Goal: Task Accomplishment & Management: Manage account settings

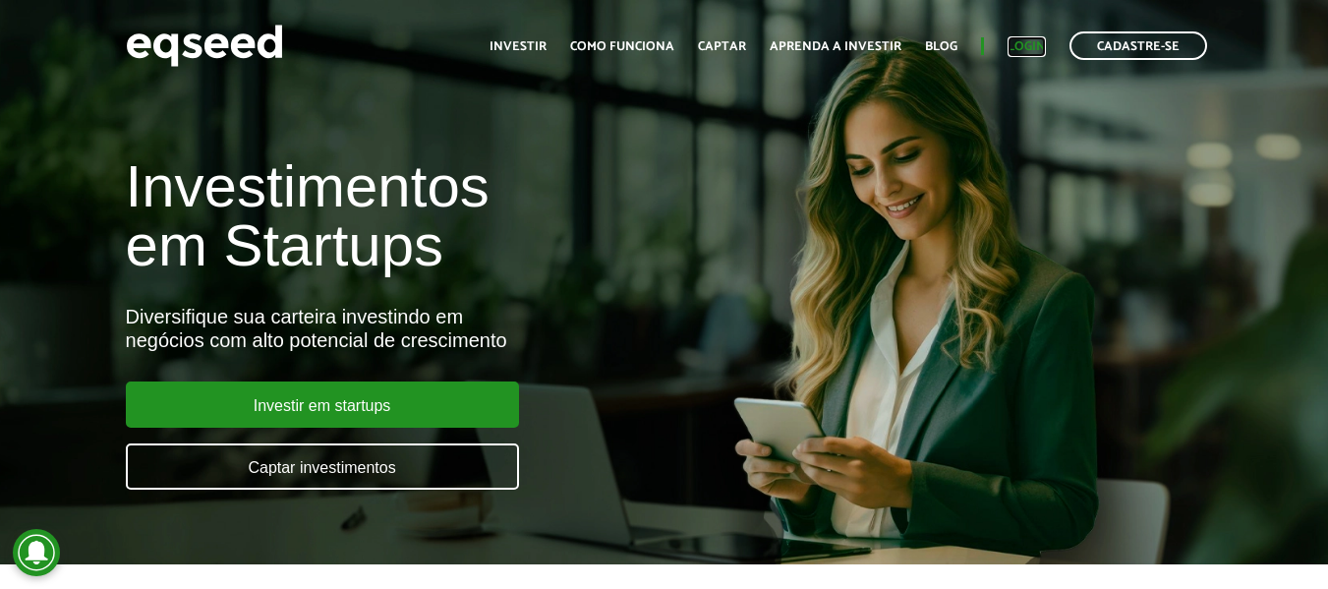
click at [1017, 41] on link "Login" at bounding box center [1027, 46] width 38 height 13
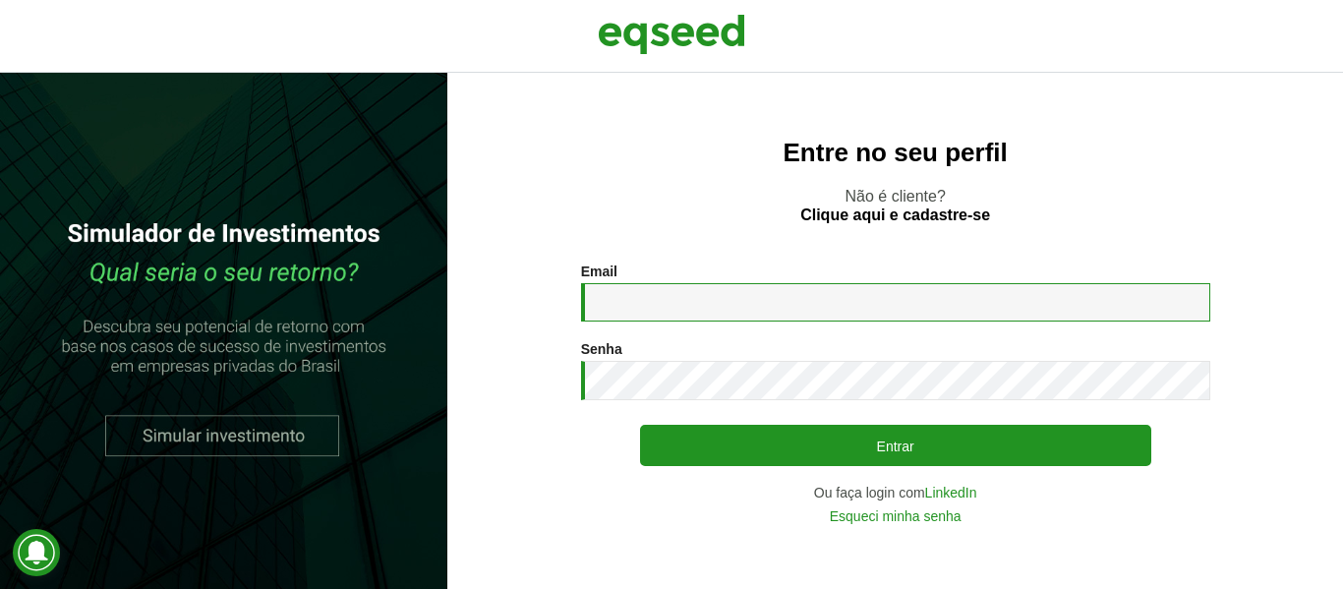
click at [724, 302] on input "Email *" at bounding box center [895, 302] width 629 height 38
type input "**********"
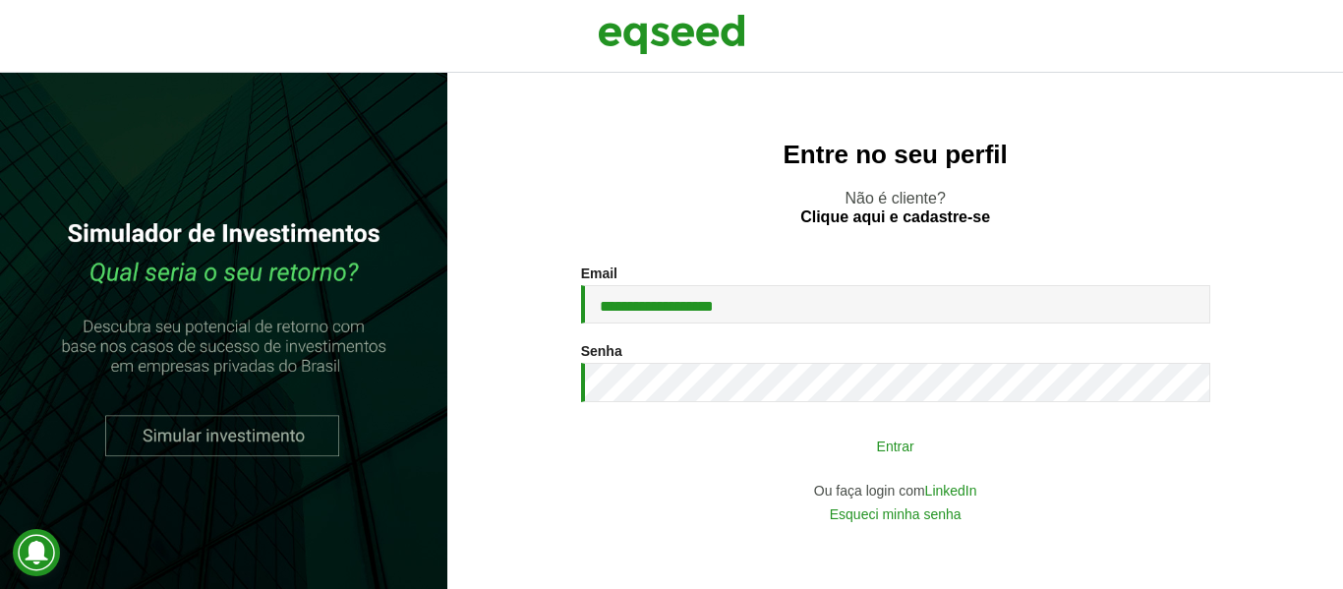
click at [876, 428] on button "Entrar" at bounding box center [895, 445] width 511 height 37
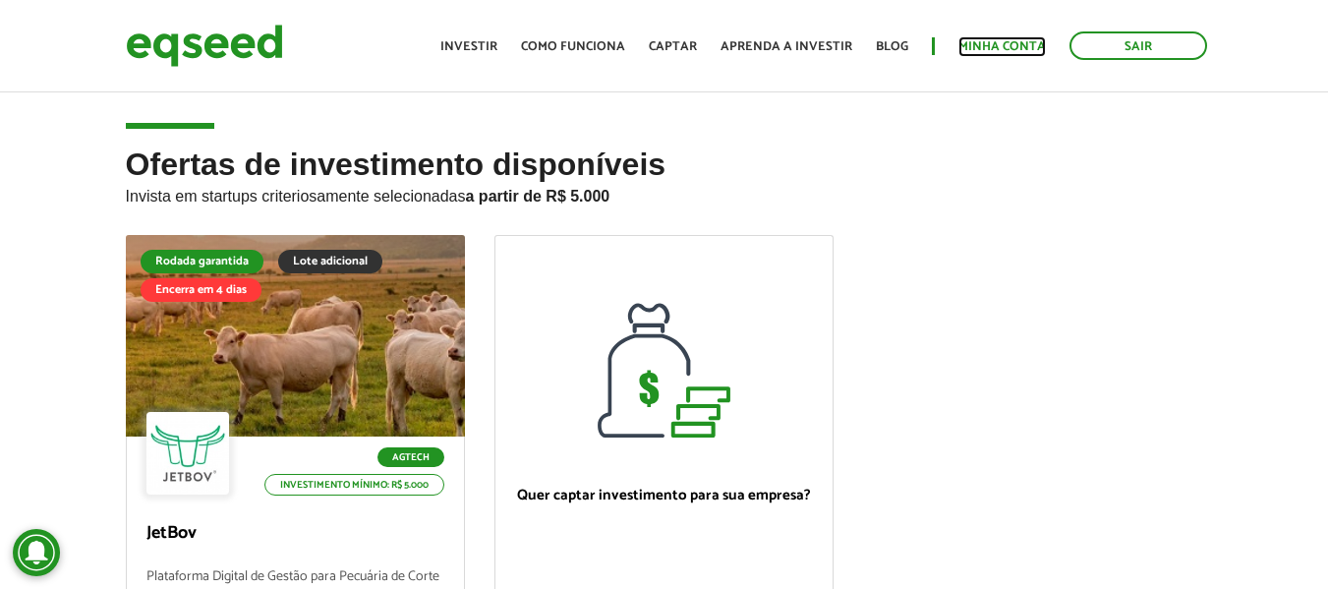
click at [1012, 49] on link "Minha conta" at bounding box center [1001, 46] width 87 height 13
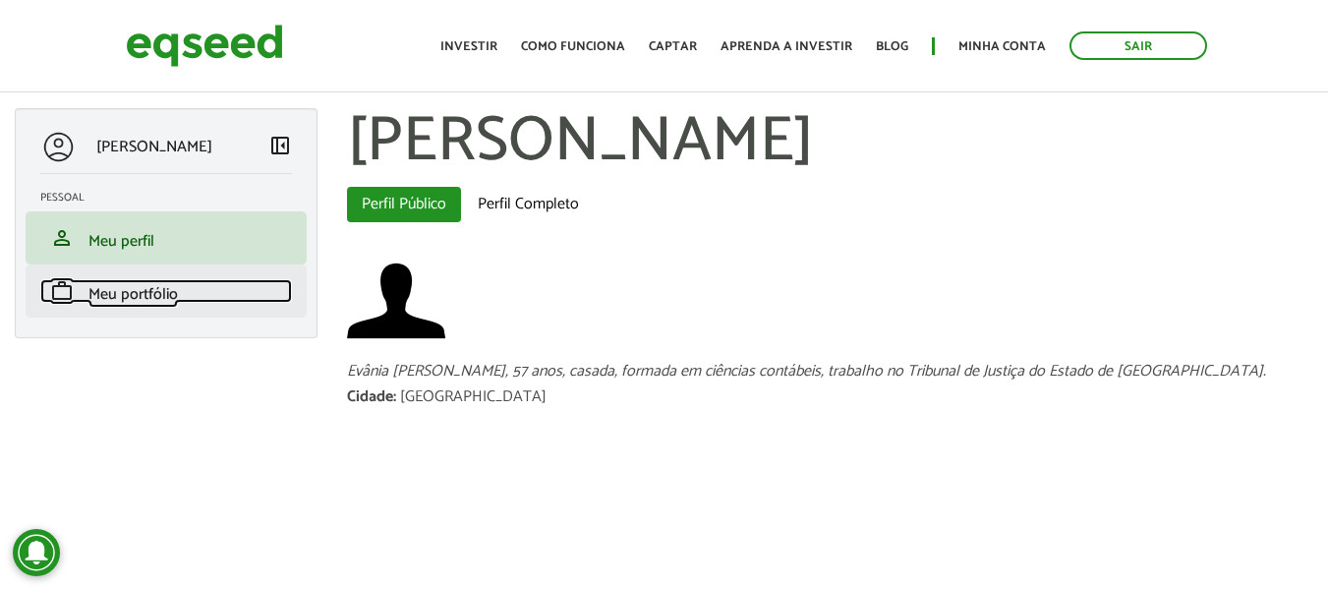
click at [143, 285] on span "Meu portfólio" at bounding box center [132, 294] width 89 height 27
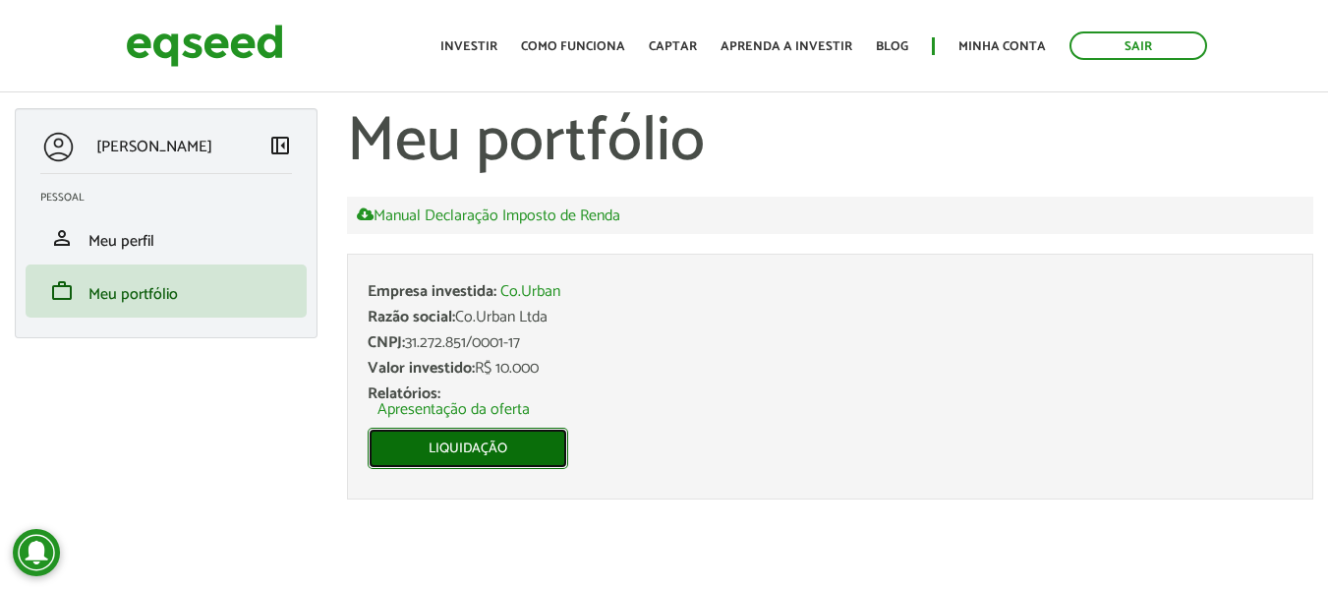
click at [485, 442] on link "Liquidação" at bounding box center [468, 448] width 201 height 41
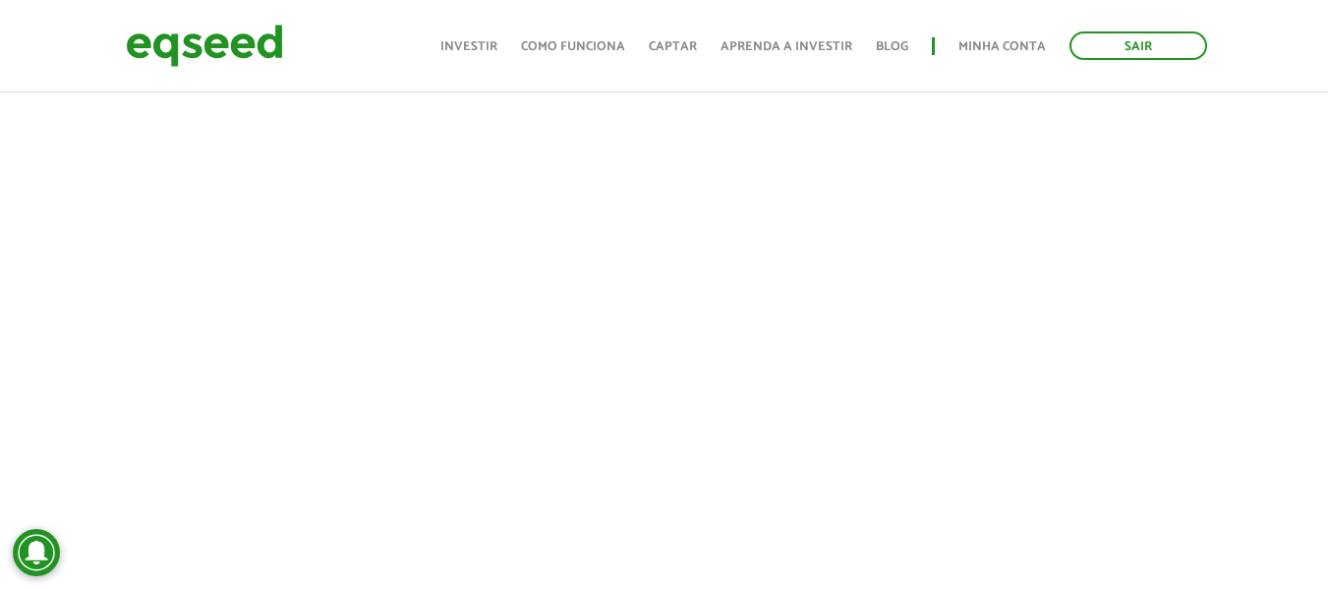
scroll to position [622, 0]
click at [1133, 53] on link "Sair" at bounding box center [1138, 45] width 138 height 29
